Goal: Check status: Check status

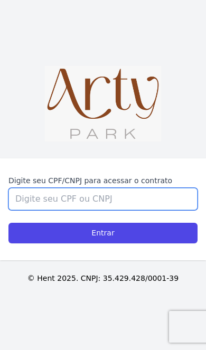
click at [118, 210] on input "Digite seu CPF/CNPJ para acessar o contrato" at bounding box center [102, 199] width 189 height 22
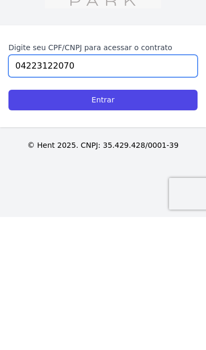
type input "04223122070"
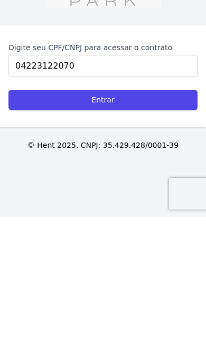
click at [160, 223] on input "Entrar" at bounding box center [102, 233] width 189 height 21
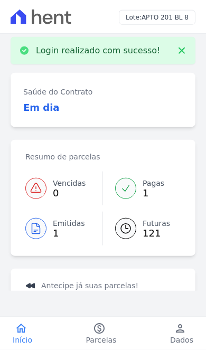
scroll to position [32, 0]
click at [98, 340] on span "Parcelas" at bounding box center [101, 340] width 31 height 11
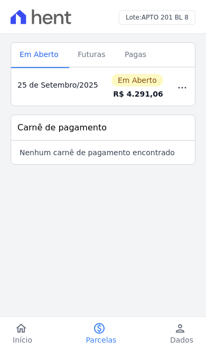
click at [87, 51] on span "Futuras" at bounding box center [91, 54] width 40 height 21
click at [130, 55] on span "Pagas" at bounding box center [135, 54] width 34 height 21
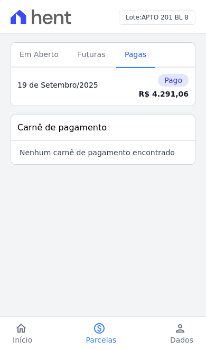
click at [31, 53] on span "Em Aberto" at bounding box center [39, 54] width 52 height 21
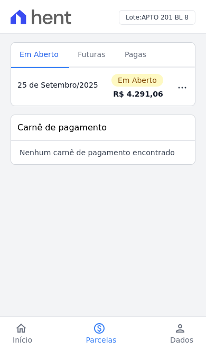
click at [90, 56] on span "Futuras" at bounding box center [91, 54] width 40 height 21
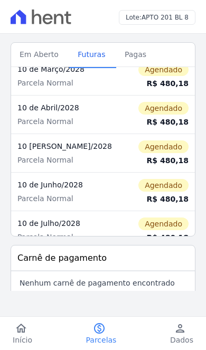
scroll to position [1214, 0]
